Goal: Find specific page/section: Locate a particular part of the current website

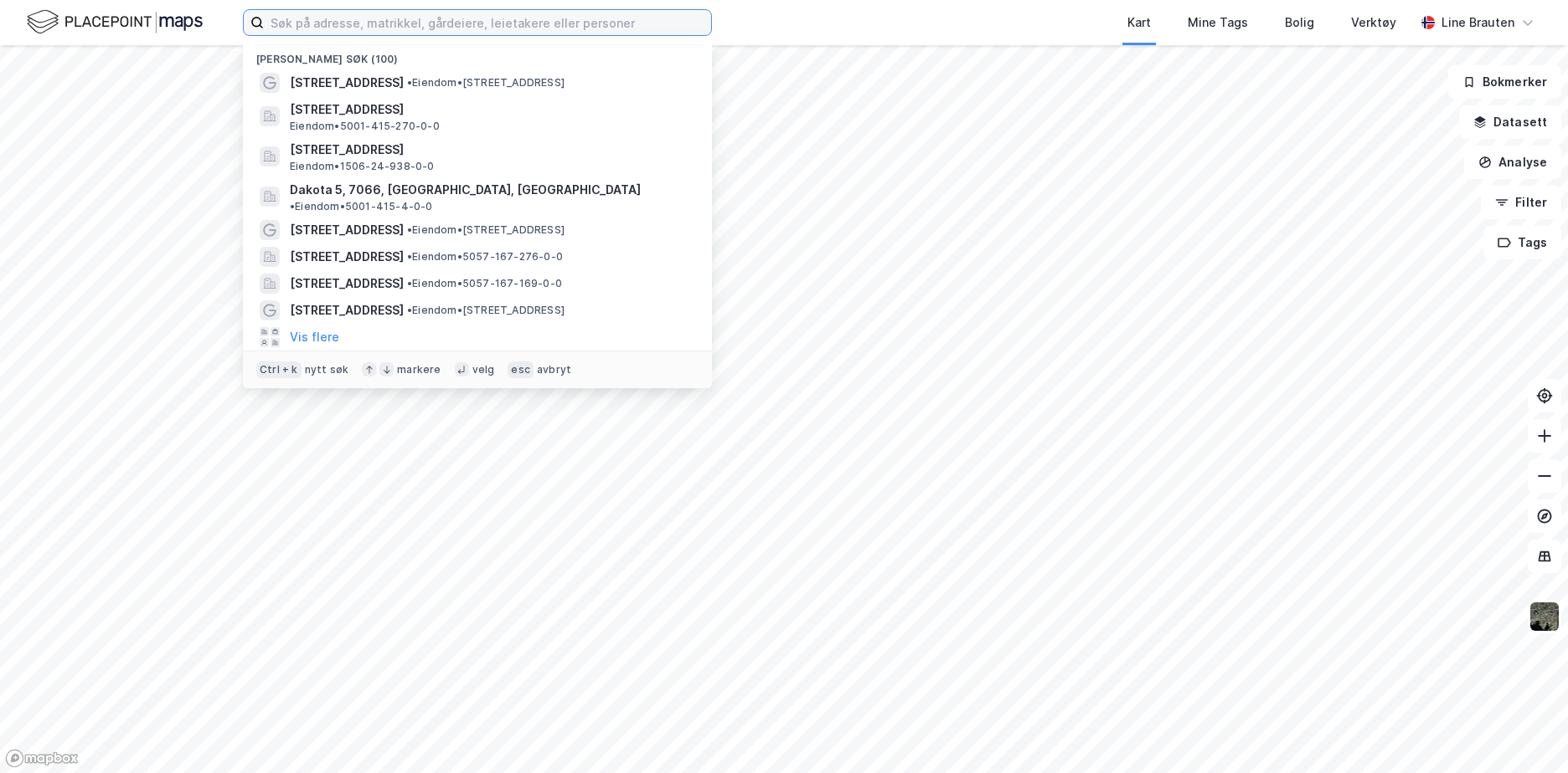
click at [507, 22] on input at bounding box center [487, 22] width 447 height 25
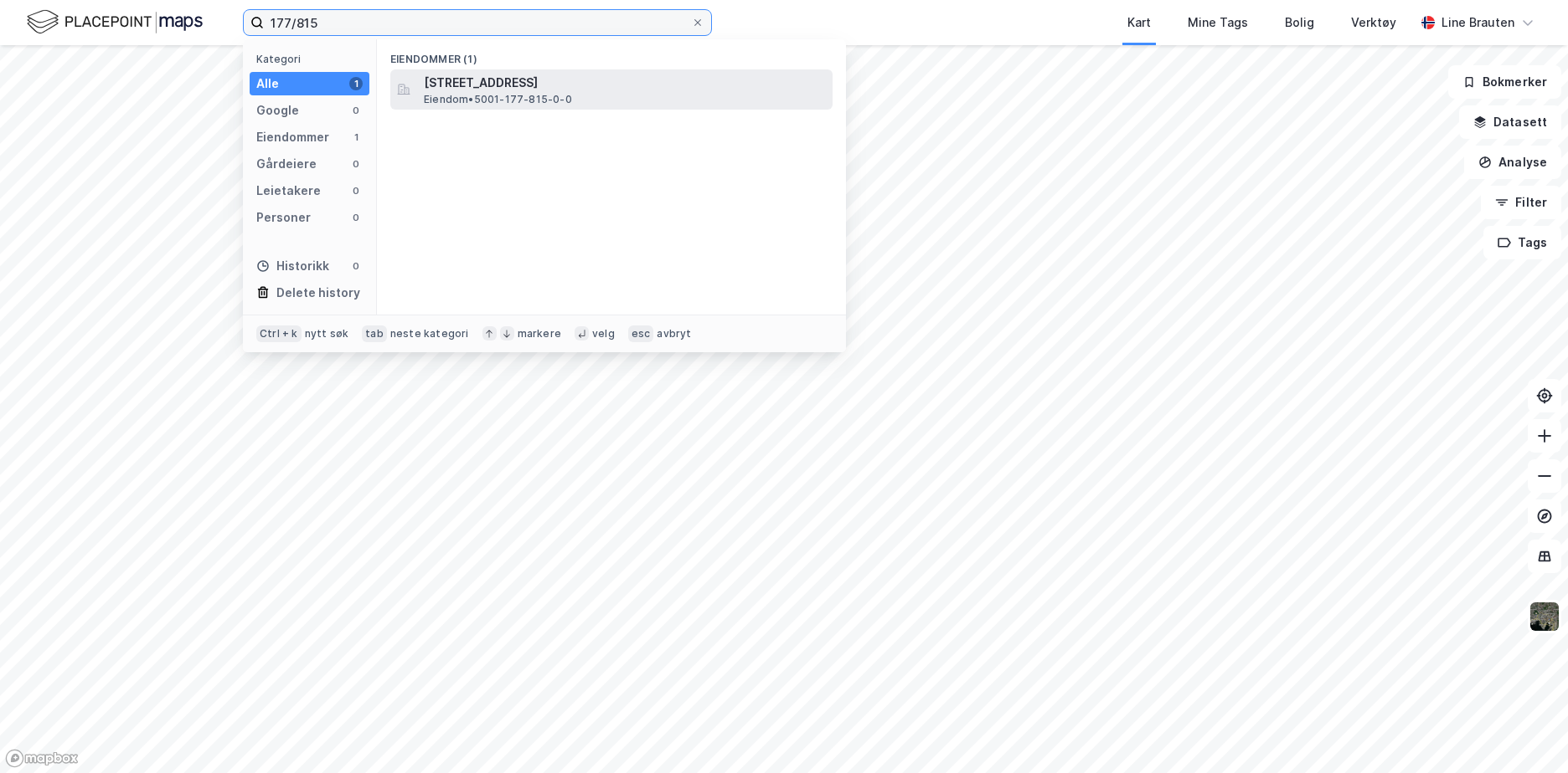
type input "177/815"
click at [504, 101] on span "Eiendom • 5001-177-815-0-0" at bounding box center [498, 100] width 148 height 14
